Goal: Task Accomplishment & Management: Use online tool/utility

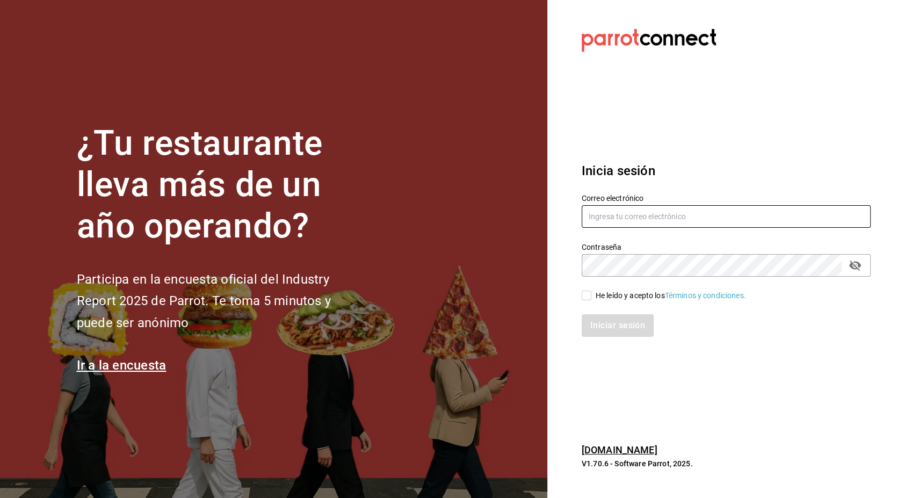
type input "jonathan.ochoa@grupocosteno.com"
click at [582, 295] on input "He leído y acepto los Términos y condiciones." at bounding box center [587, 296] width 10 height 10
checkbox input "true"
click at [644, 332] on button "Iniciar sesión" at bounding box center [618, 325] width 73 height 23
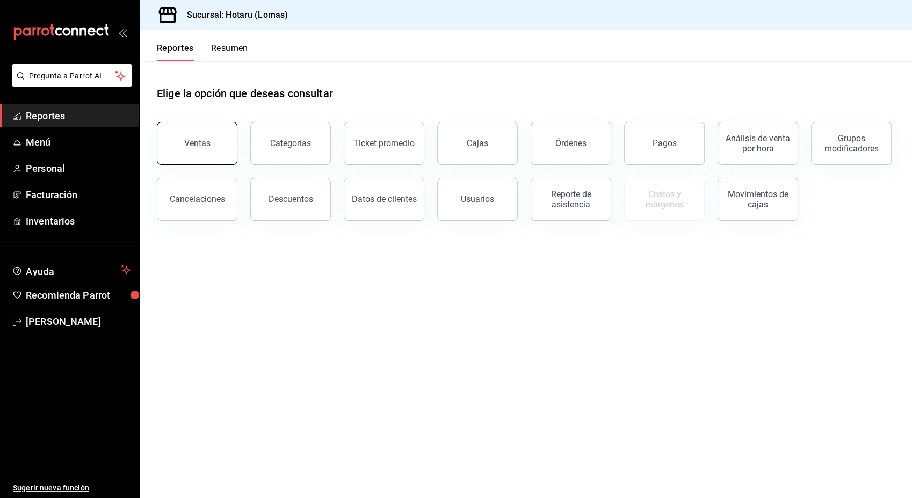
click at [215, 133] on button "Ventas" at bounding box center [197, 143] width 81 height 43
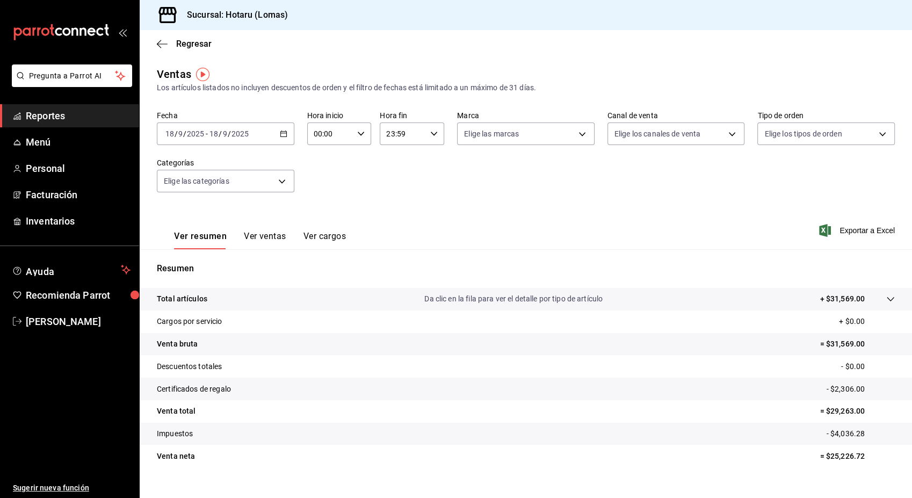
click at [284, 135] on icon "button" at bounding box center [284, 134] width 8 height 8
click at [206, 265] on span "Rango de fechas" at bounding box center [207, 262] width 83 height 11
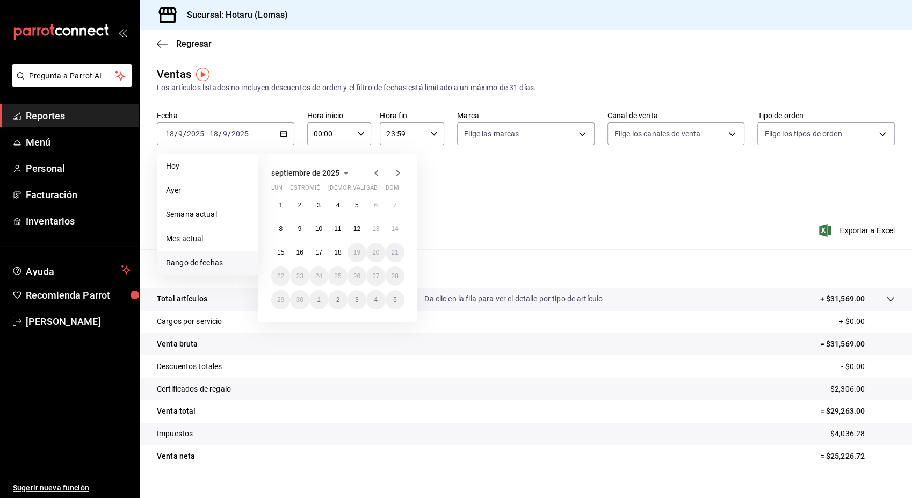
click at [342, 173] on icon "button" at bounding box center [345, 172] width 13 height 13
click at [343, 171] on icon "button" at bounding box center [345, 172] width 13 height 13
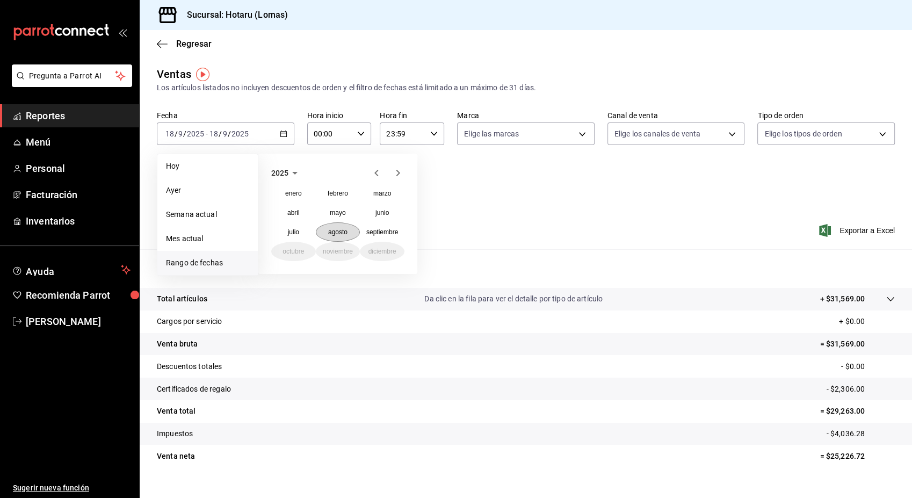
click at [332, 238] on button "agosto" at bounding box center [338, 231] width 45 height 19
click at [359, 202] on button "1" at bounding box center [356, 204] width 19 height 19
click at [395, 304] on button "31" at bounding box center [395, 299] width 19 height 19
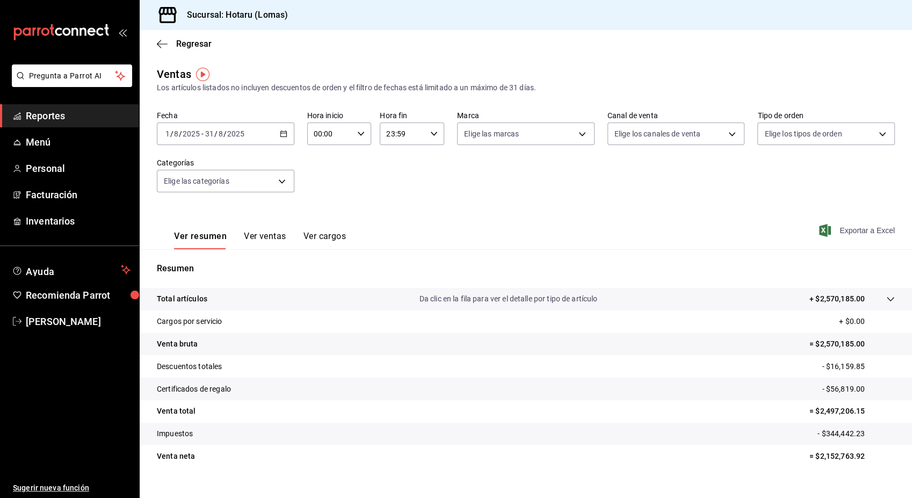
click at [847, 230] on font "Exportar a Excel" at bounding box center [866, 230] width 55 height 9
click at [281, 132] on icon "button" at bounding box center [284, 134] width 8 height 8
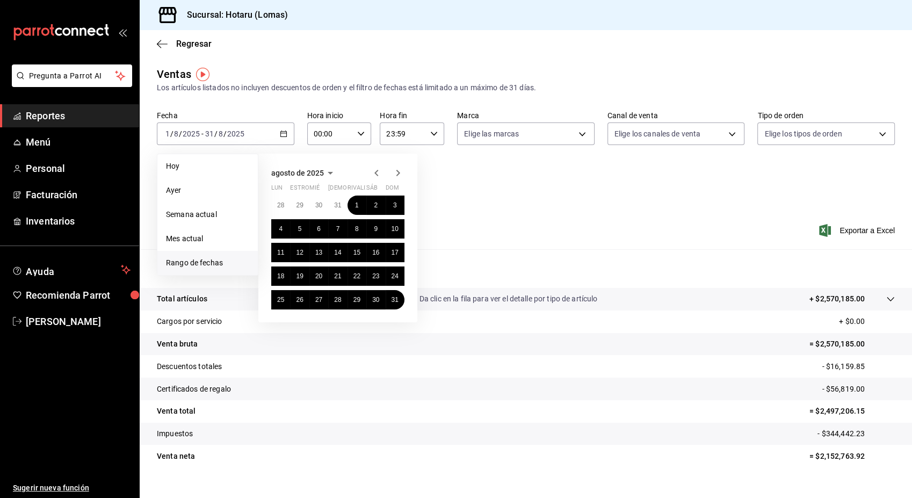
click at [326, 175] on icon "button" at bounding box center [330, 172] width 13 height 13
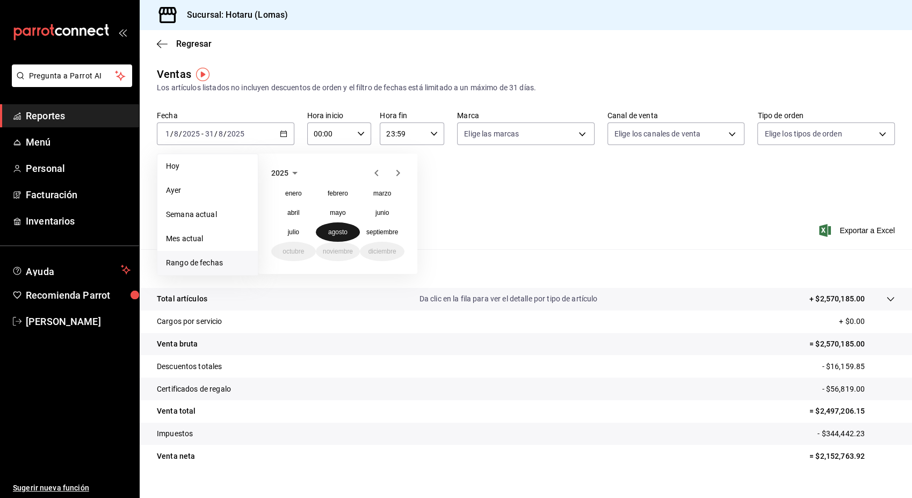
click at [336, 234] on abbr "agosto" at bounding box center [337, 232] width 19 height 8
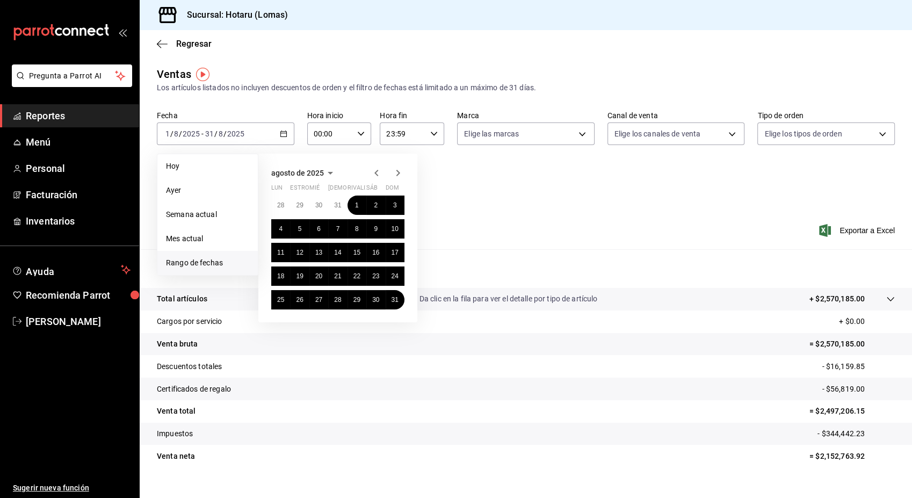
click at [330, 174] on icon "button" at bounding box center [330, 172] width 13 height 13
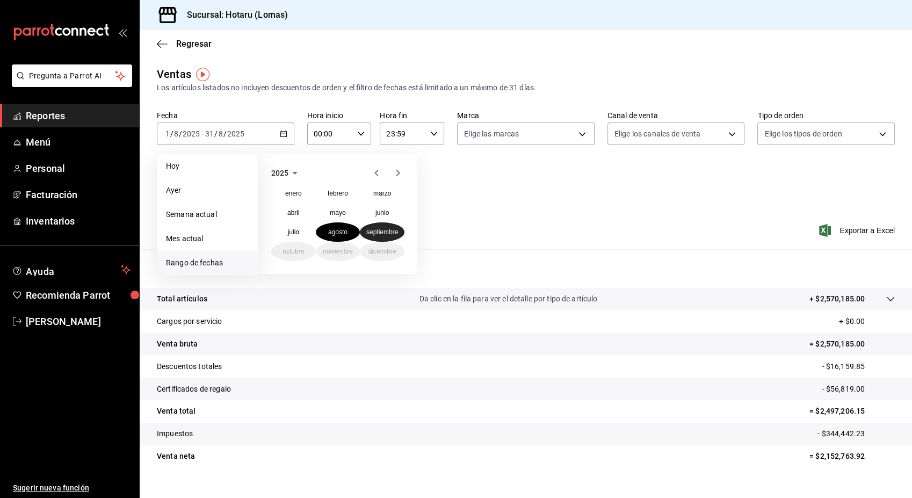
click at [387, 234] on abbr "septiembre" at bounding box center [382, 232] width 32 height 8
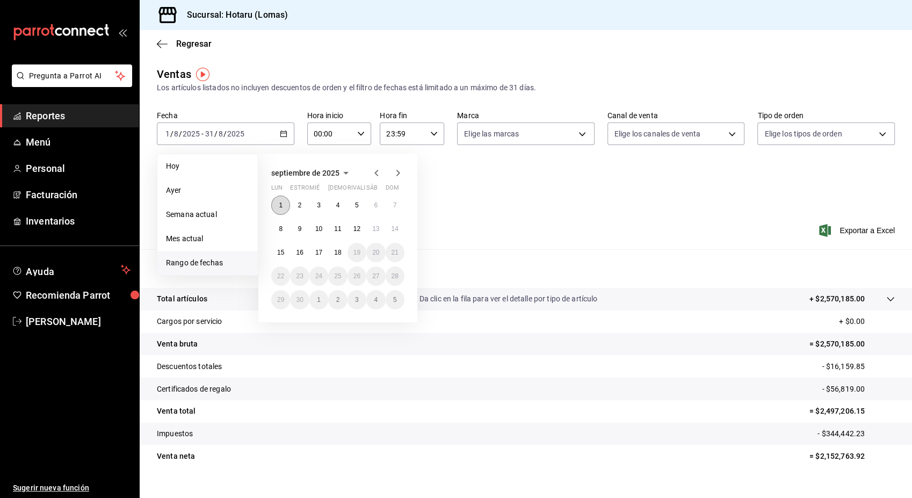
click at [281, 202] on abbr "1" at bounding box center [281, 205] width 4 height 8
click at [340, 255] on abbr "18" at bounding box center [337, 253] width 7 height 8
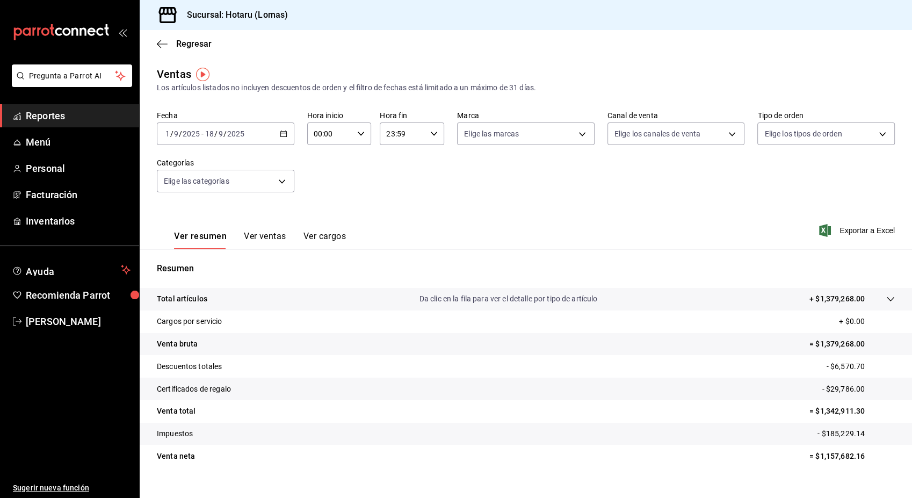
click at [340, 255] on div "Resumen Total artículos Da clic en la fila para ver el detalle por tipo de artí…" at bounding box center [526, 364] width 772 height 231
click at [845, 231] on font "Exportar a Excel" at bounding box center [866, 230] width 55 height 9
click at [444, 46] on div "Regresar" at bounding box center [526, 43] width 772 height 27
